Goal: Task Accomplishment & Management: Manage account settings

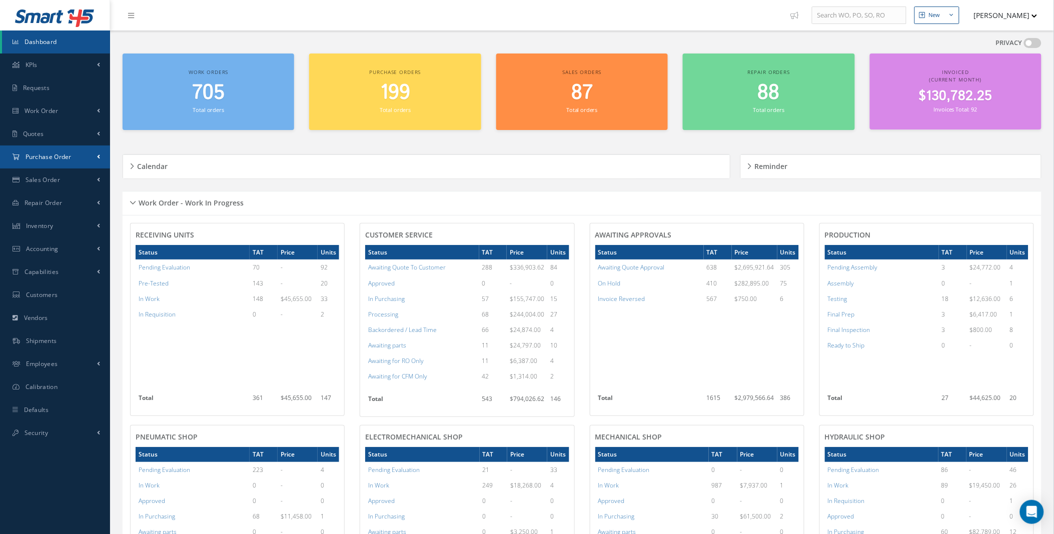
click at [105, 156] on link "Purchase Order" at bounding box center [55, 157] width 110 height 23
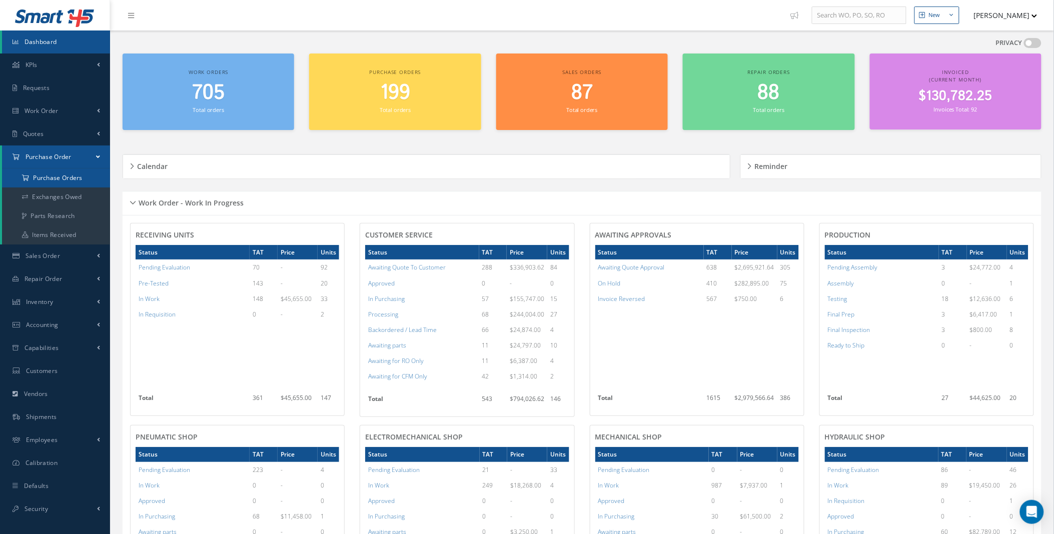
click at [93, 174] on a=1&status_id=2&status_id=3&status_id=5&collapsedFilters"] "Purchase Orders" at bounding box center [56, 178] width 108 height 19
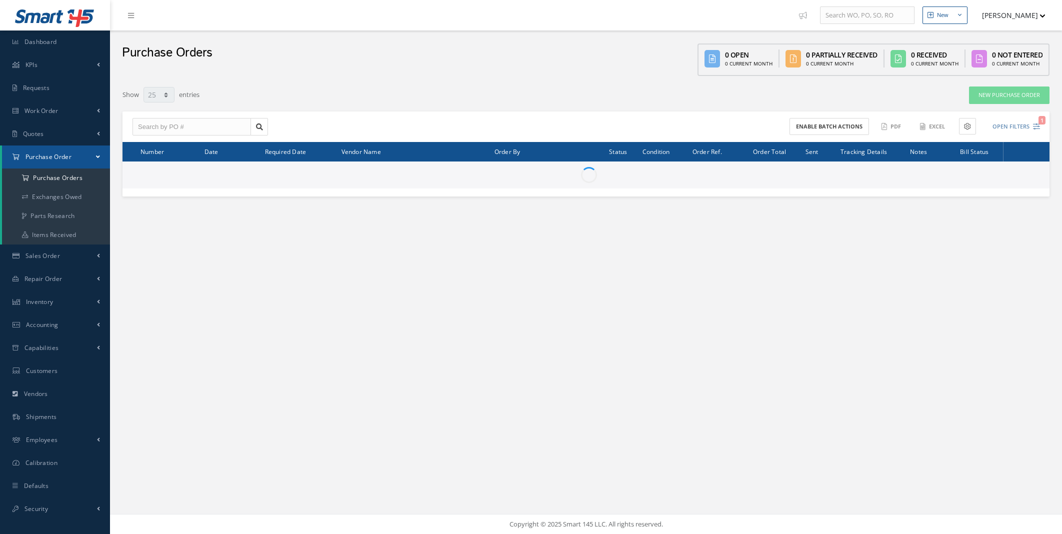
select select "25"
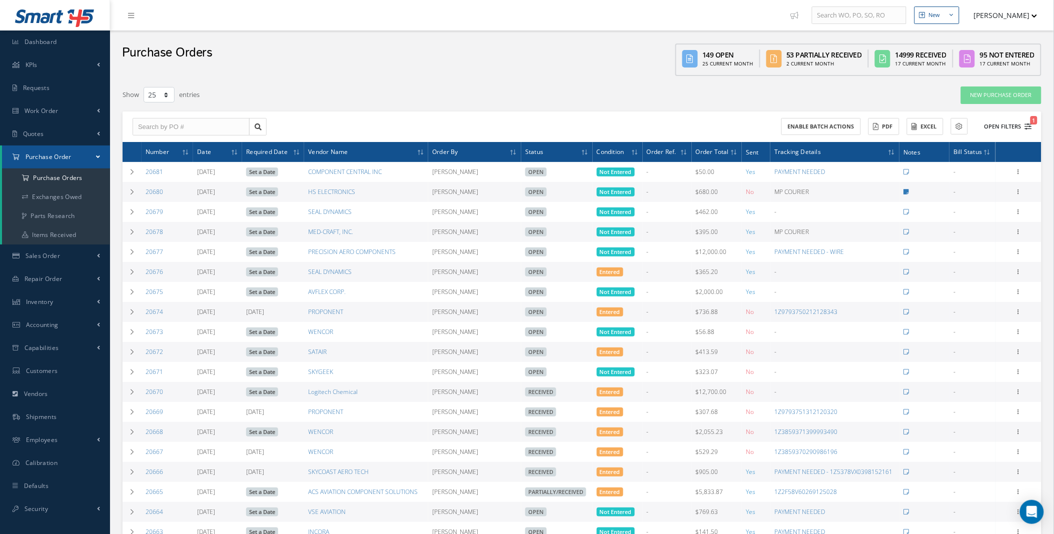
click at [1026, 123] on icon "1" at bounding box center [1028, 126] width 7 height 7
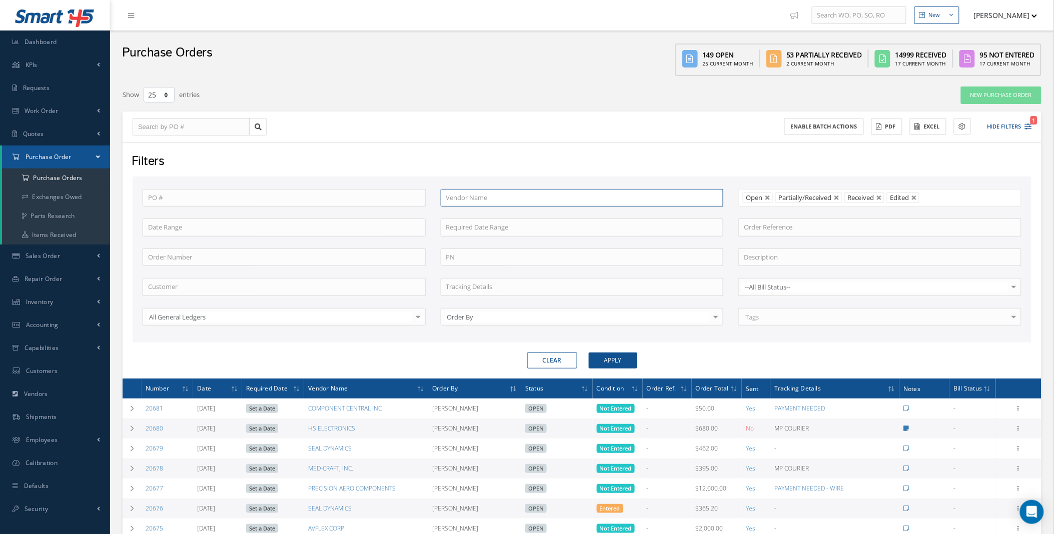
click at [508, 195] on input "text" at bounding box center [582, 198] width 283 height 18
type input "[PERSON_NAME]"
click at [589, 353] on button "Apply" at bounding box center [613, 361] width 49 height 16
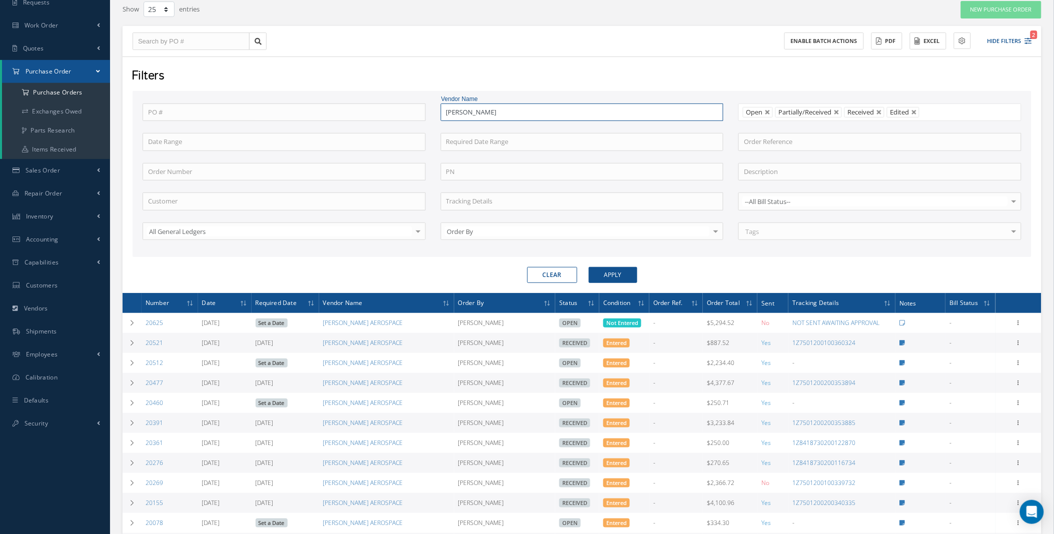
scroll to position [84, 0]
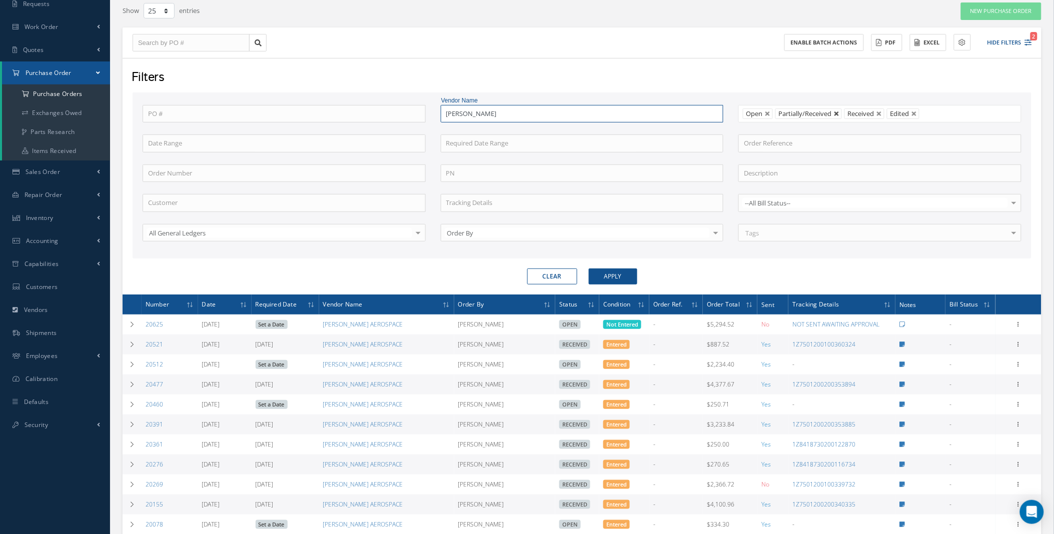
click at [836, 114] on link at bounding box center [837, 114] width 6 height 6
click at [845, 111] on link at bounding box center [845, 114] width 6 height 6
click at [810, 114] on link at bounding box center [810, 114] width 6 height 6
click at [611, 270] on button "Apply" at bounding box center [613, 277] width 49 height 16
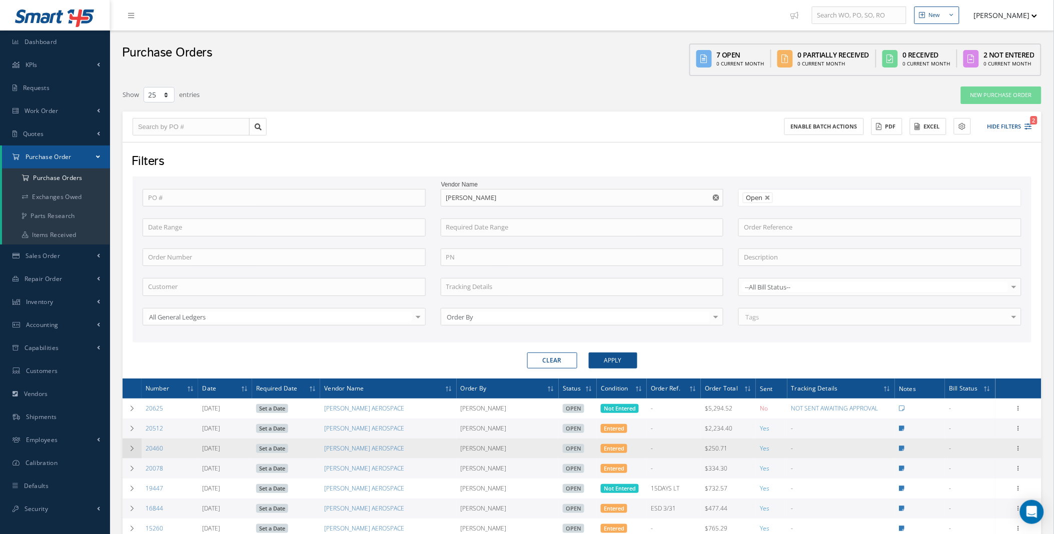
click at [129, 451] on icon at bounding box center [132, 449] width 7 height 6
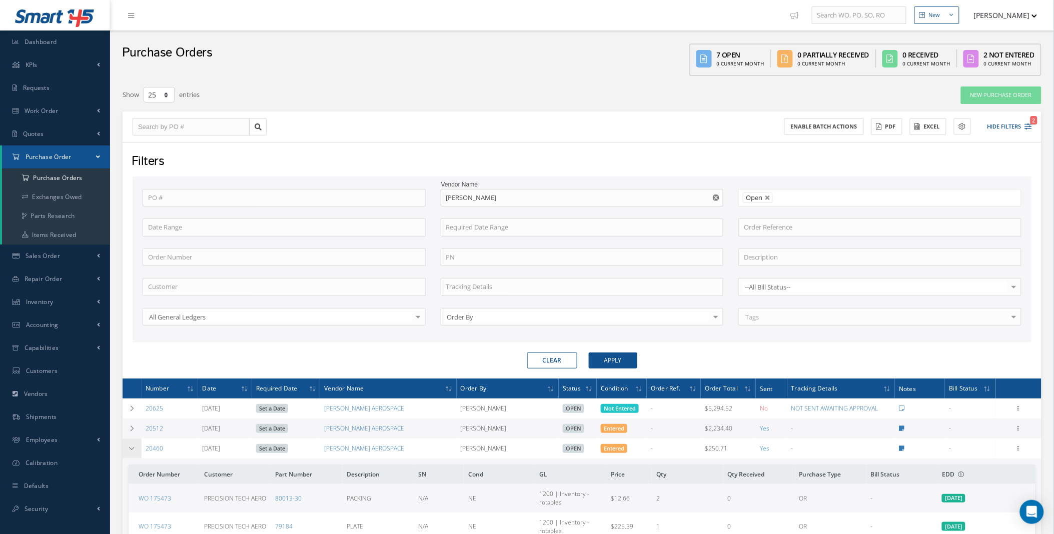
click at [129, 451] on icon at bounding box center [132, 449] width 7 height 6
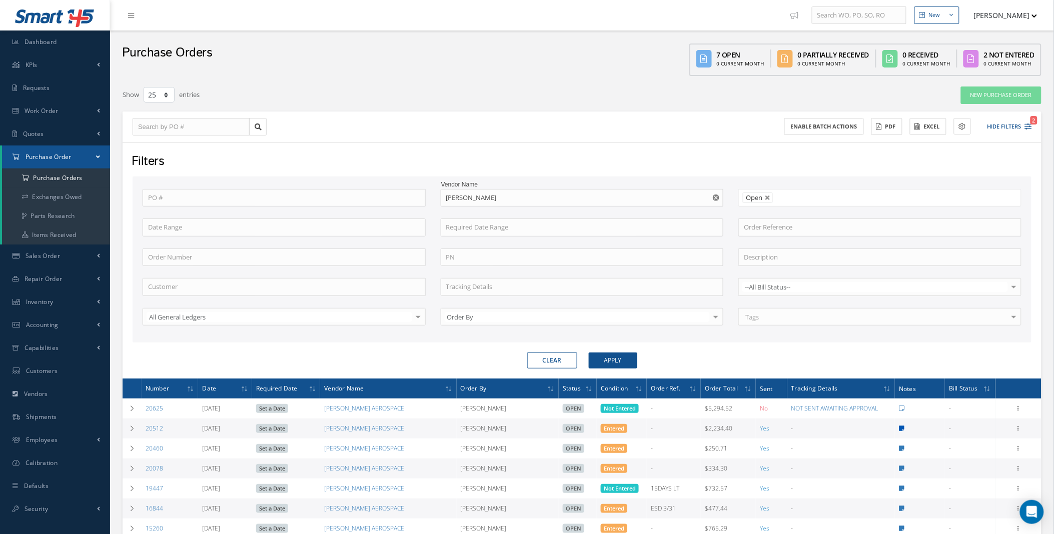
click at [902, 429] on icon at bounding box center [902, 429] width 6 height 6
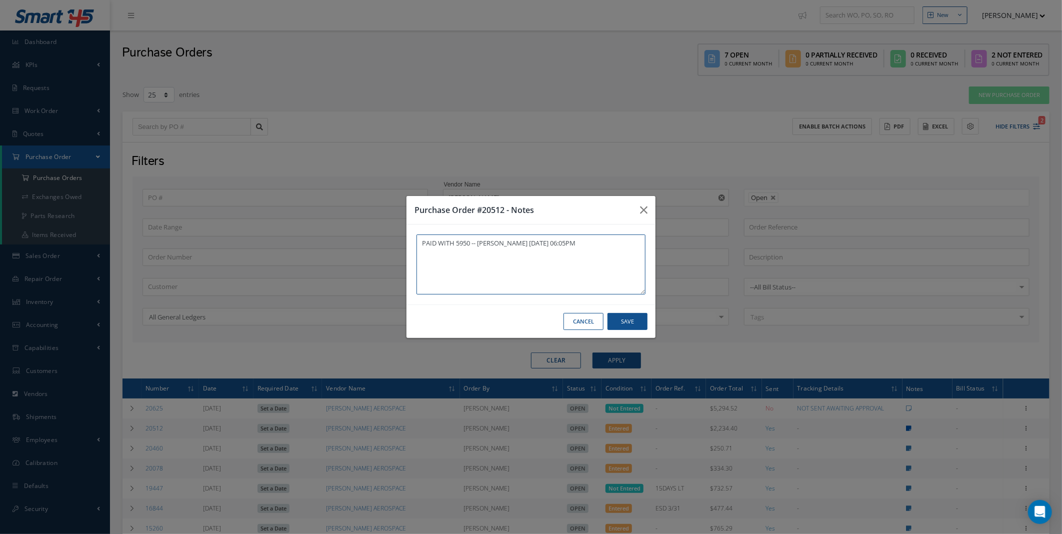
type textarea "PAID WITH 5950 -- [PERSON_NAME] [DATE] 06:05PM"
click at [587, 320] on button "Cancel" at bounding box center [584, 322] width 40 height 18
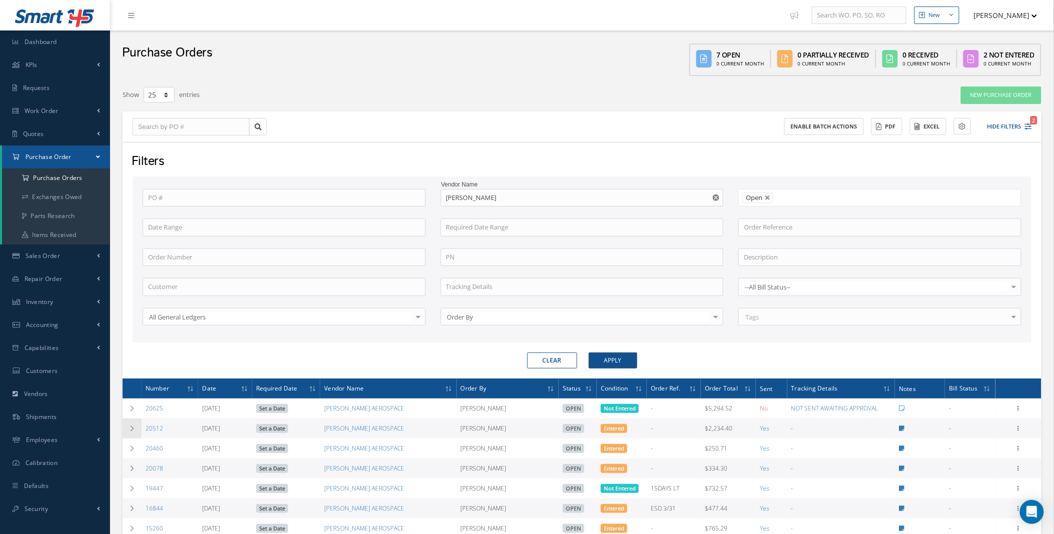
click at [131, 432] on icon at bounding box center [132, 429] width 7 height 6
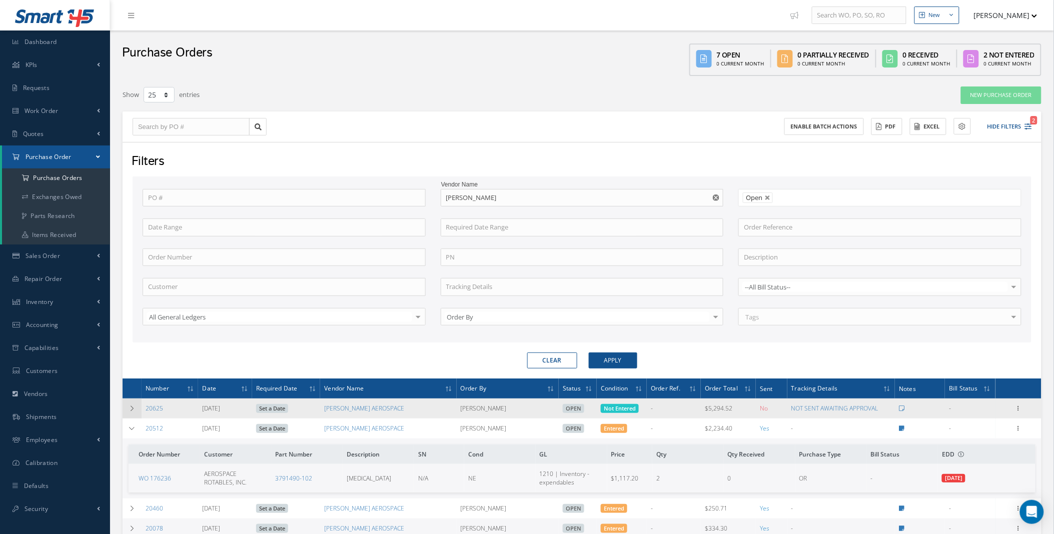
click at [128, 403] on td at bounding box center [132, 409] width 19 height 20
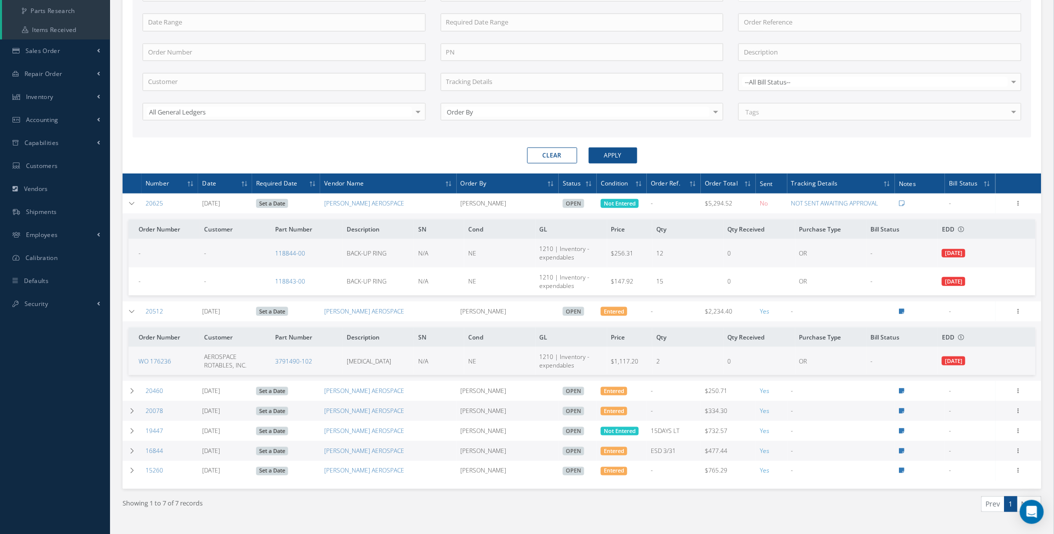
scroll to position [210, 0]
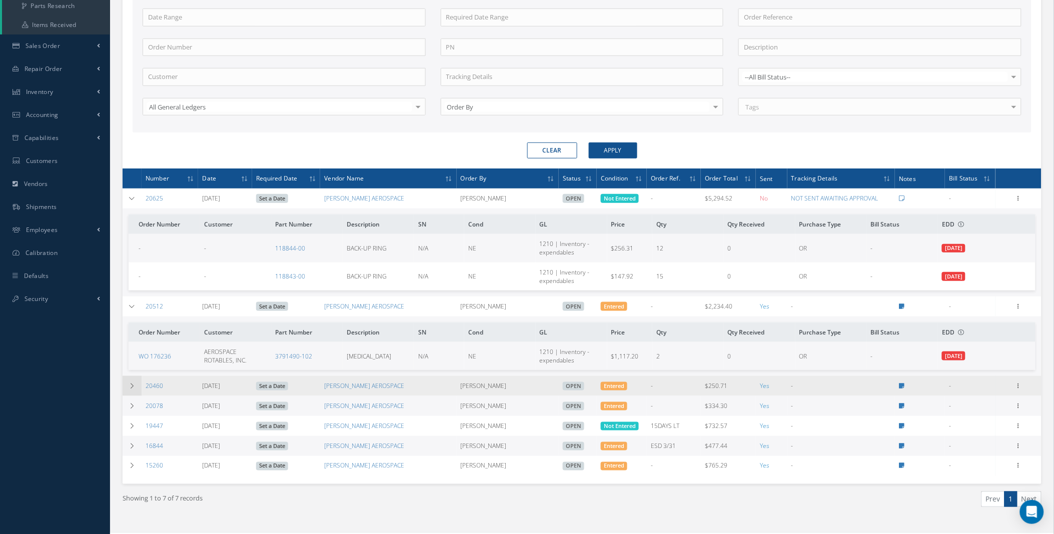
click at [128, 384] on td at bounding box center [132, 386] width 19 height 20
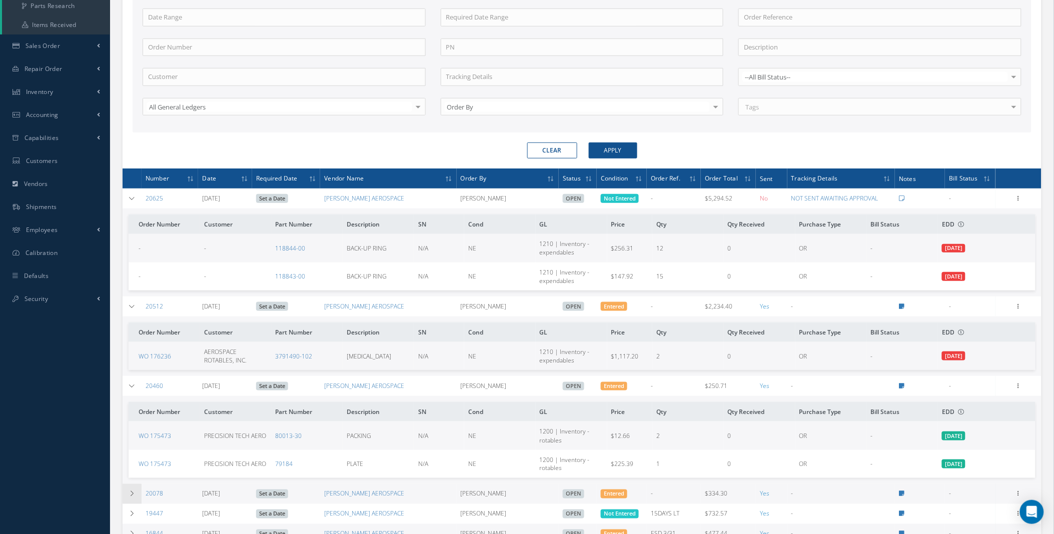
click at [133, 492] on td at bounding box center [132, 494] width 19 height 20
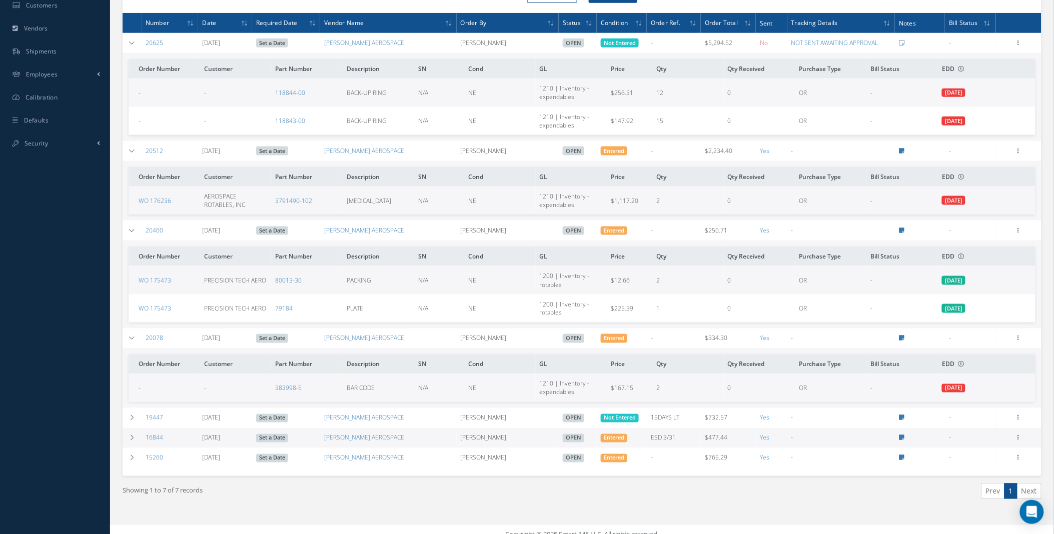
scroll to position [381, 0]
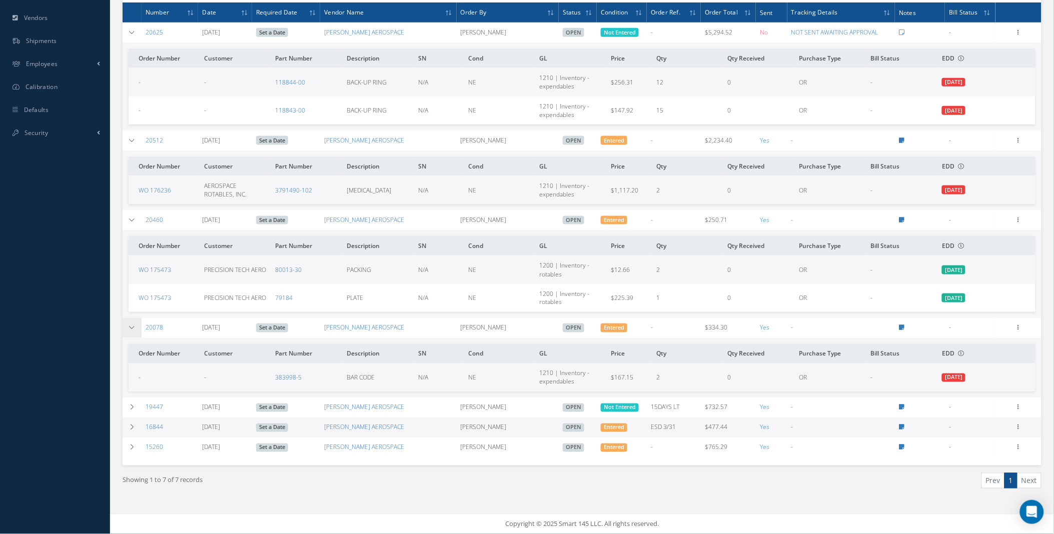
click at [130, 328] on icon at bounding box center [132, 328] width 7 height 6
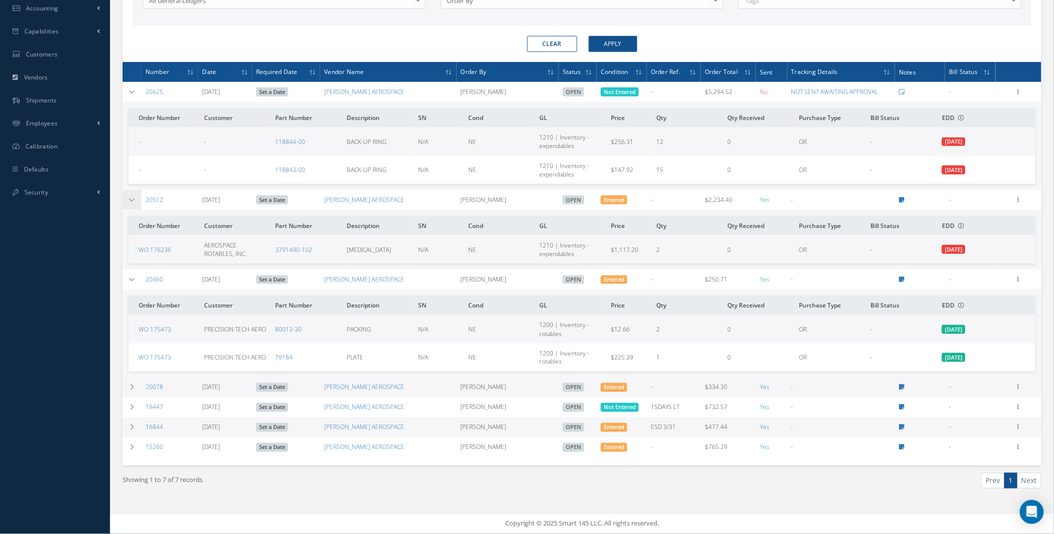
click at [136, 200] on td at bounding box center [132, 200] width 19 height 20
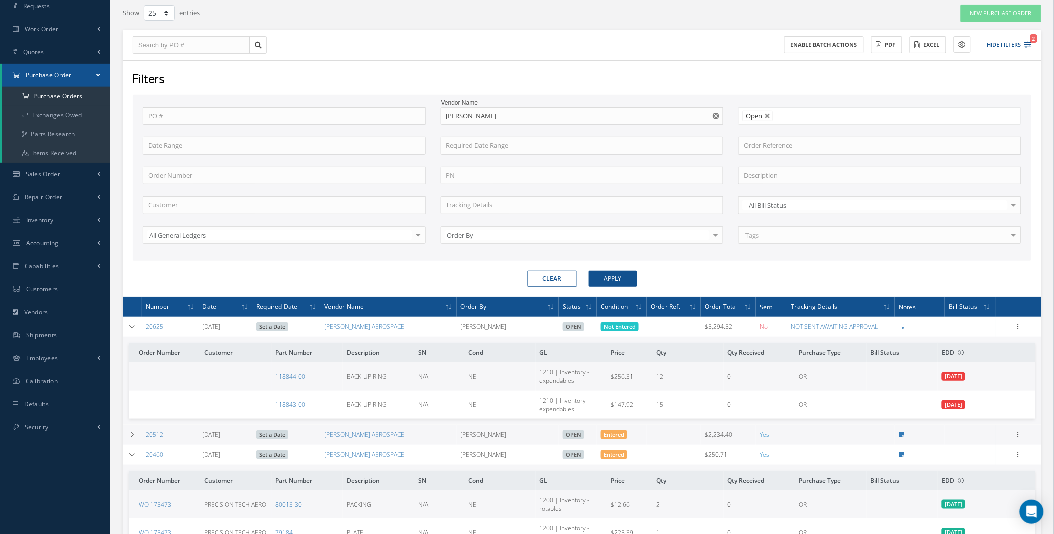
scroll to position [82, 0]
